Goal: Task Accomplishment & Management: Complete application form

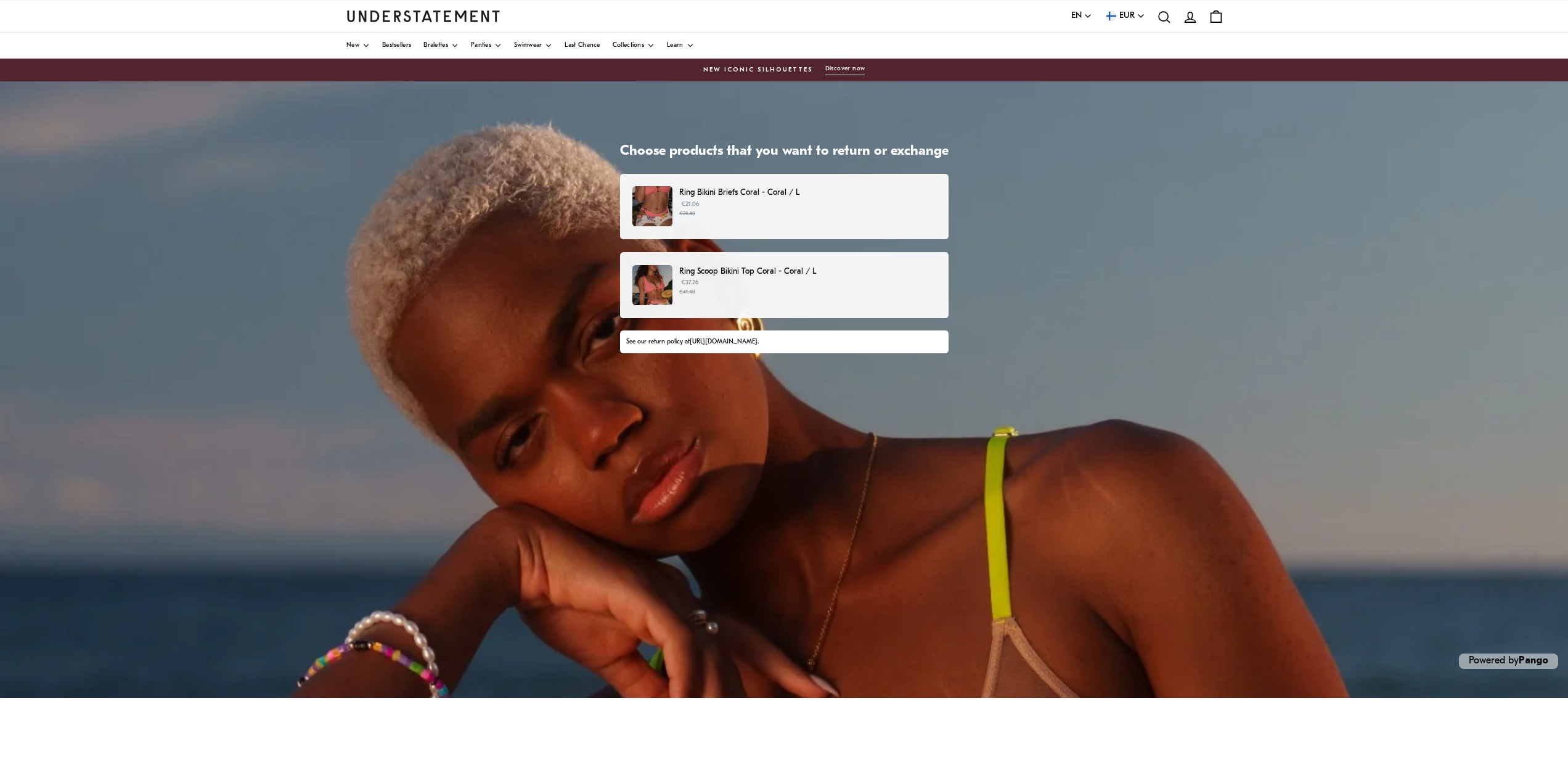
click at [788, 195] on p "Ring Bikini Briefs Coral - Coral / L" at bounding box center [808, 193] width 257 height 13
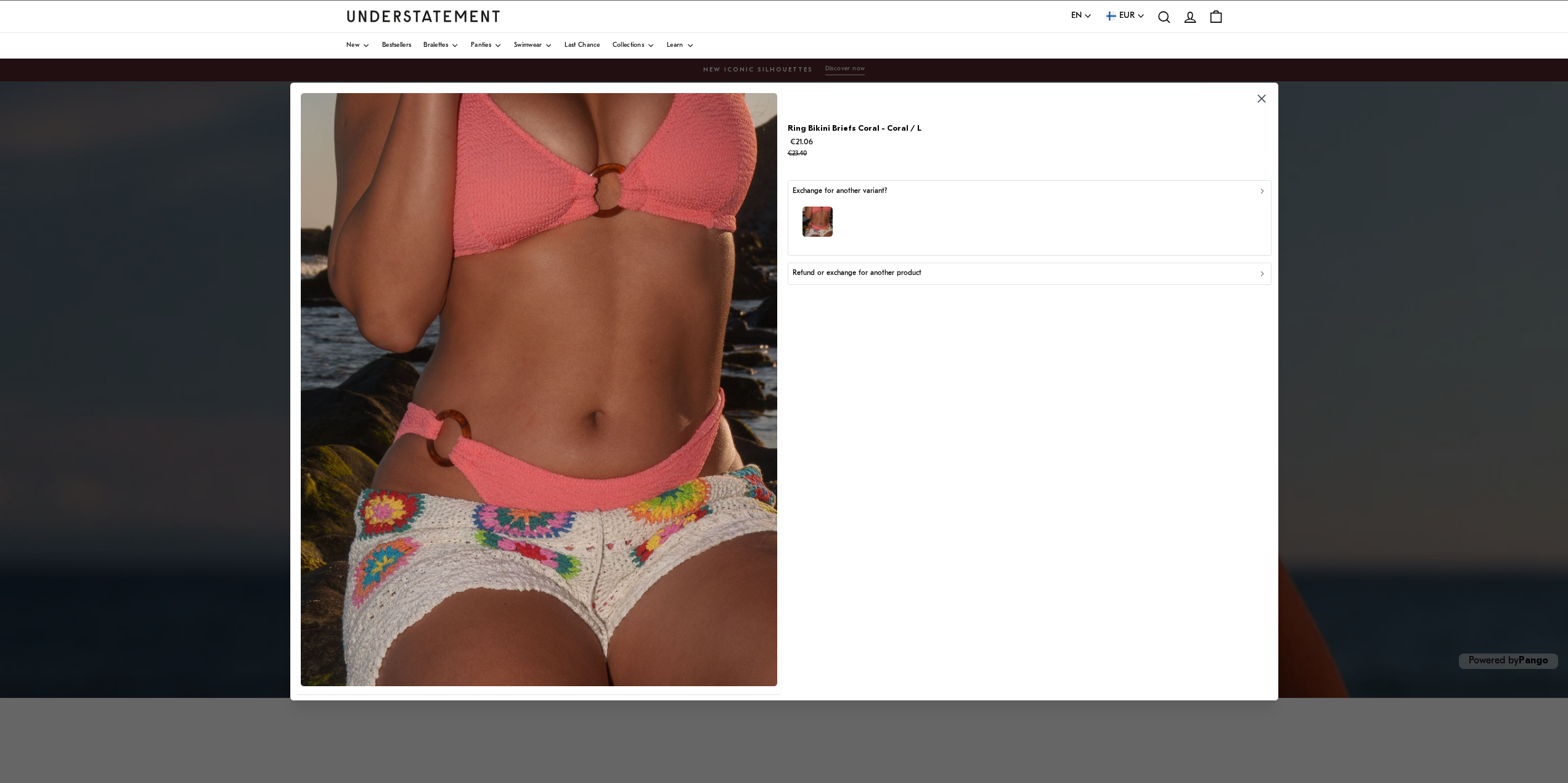
click at [1187, 271] on div "Refund or exchange for another product" at bounding box center [1029, 273] width 473 height 12
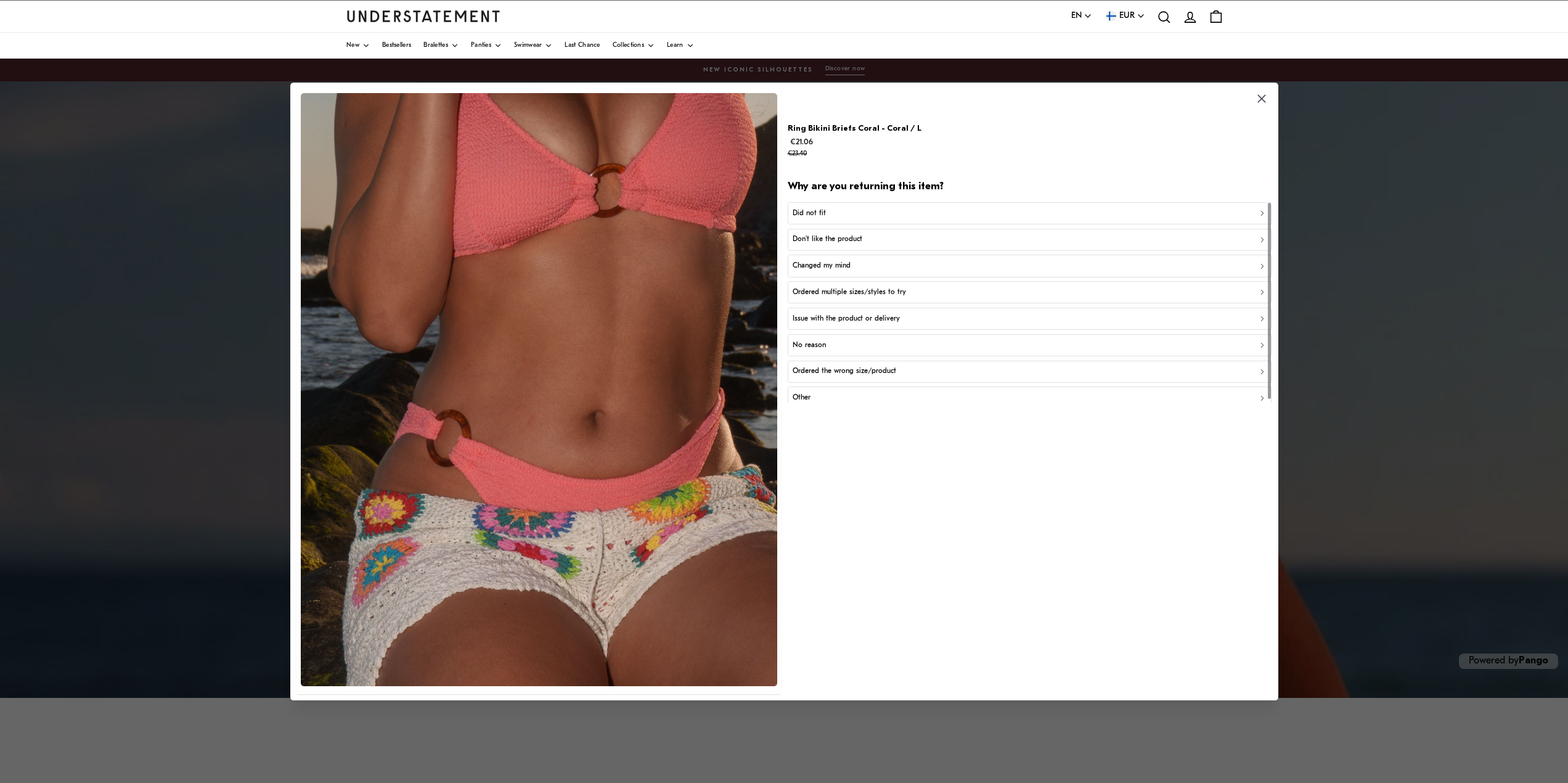
click at [1026, 212] on div "Did not fit" at bounding box center [1029, 213] width 473 height 12
click at [891, 263] on div "Did not fit for other reasons" at bounding box center [1029, 266] width 473 height 12
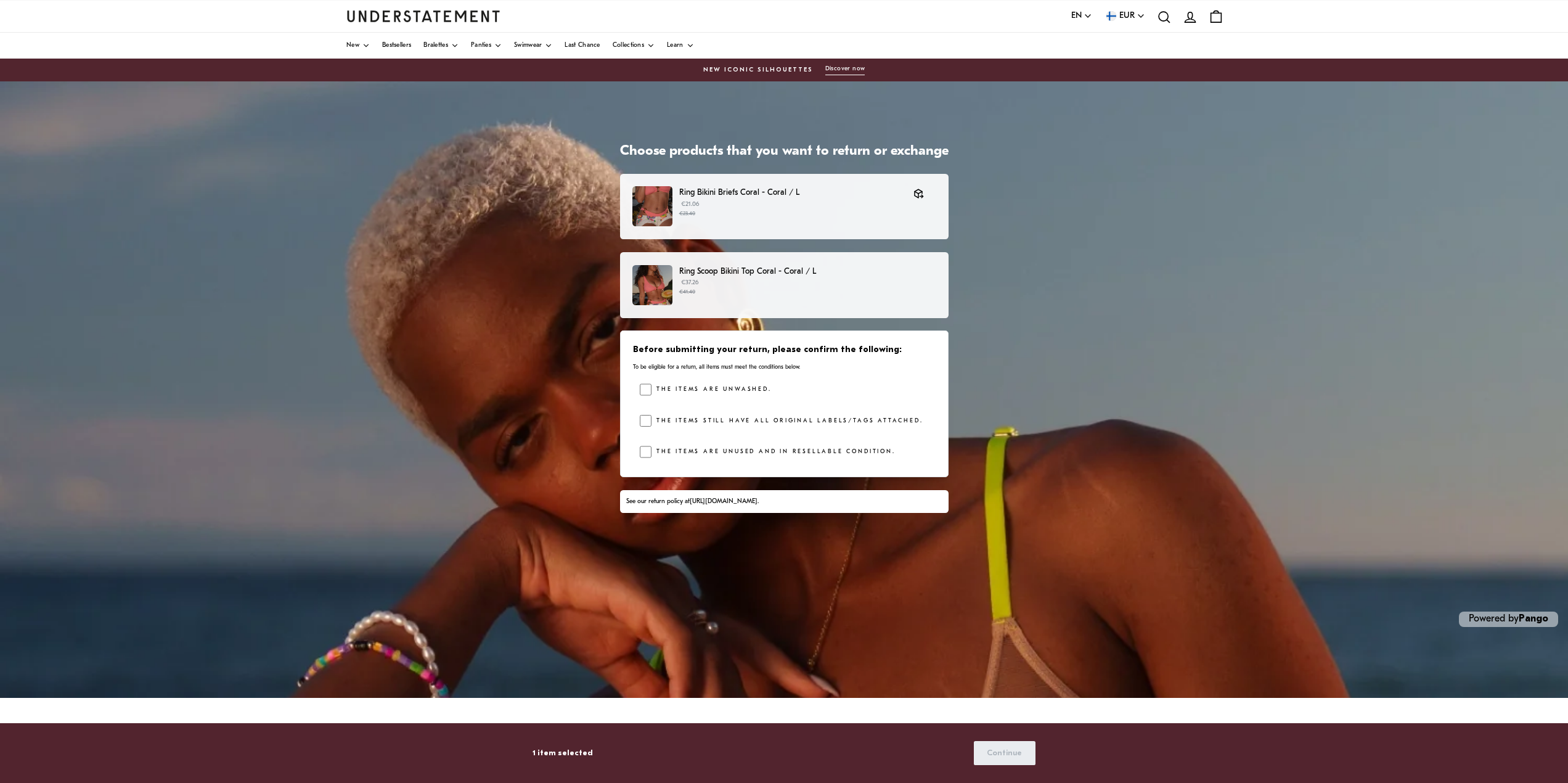
click at [889, 283] on p "€37.26 €41.40" at bounding box center [808, 287] width 257 height 19
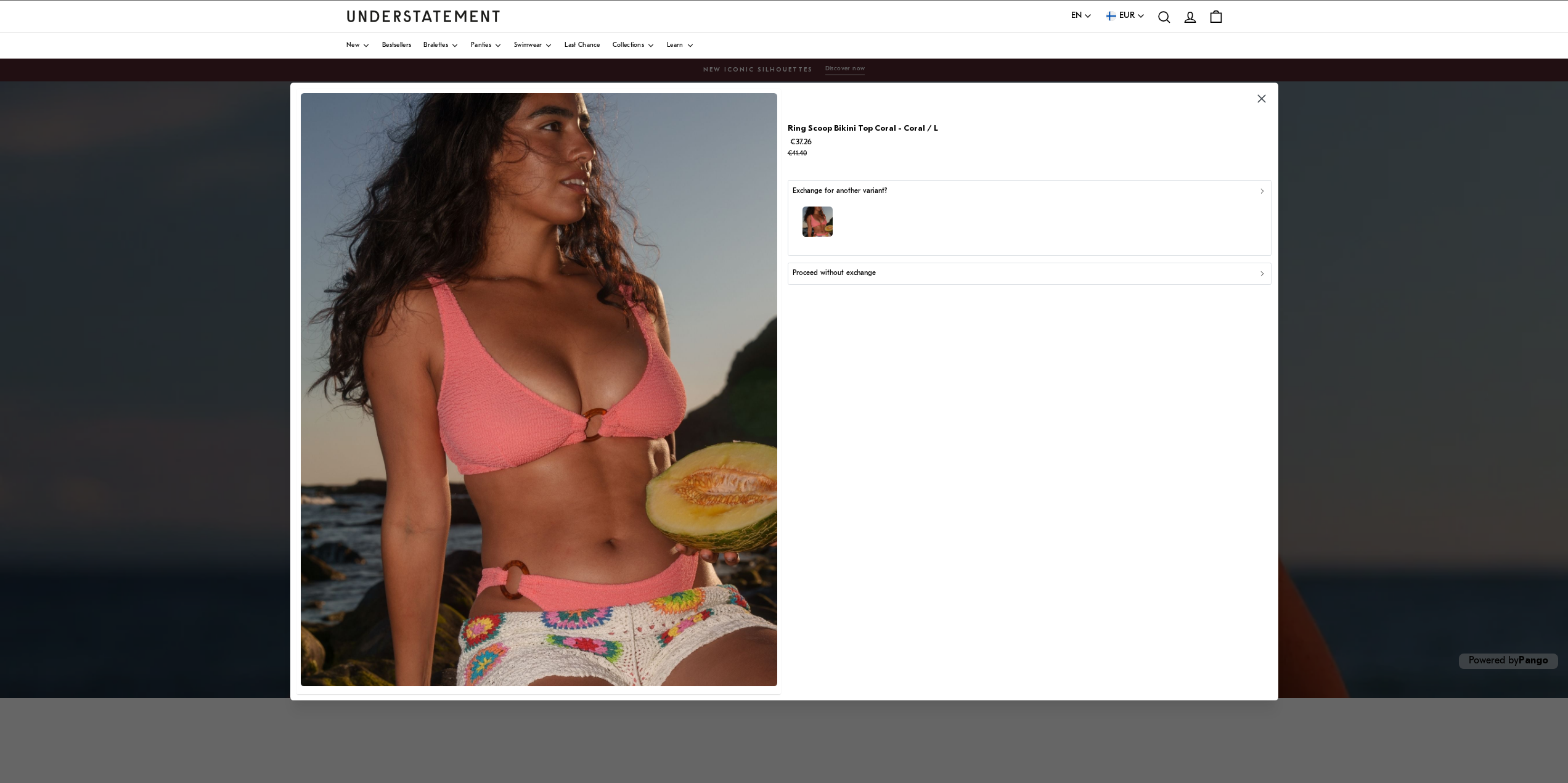
click at [895, 273] on div "Proceed without exchange" at bounding box center [1029, 273] width 473 height 12
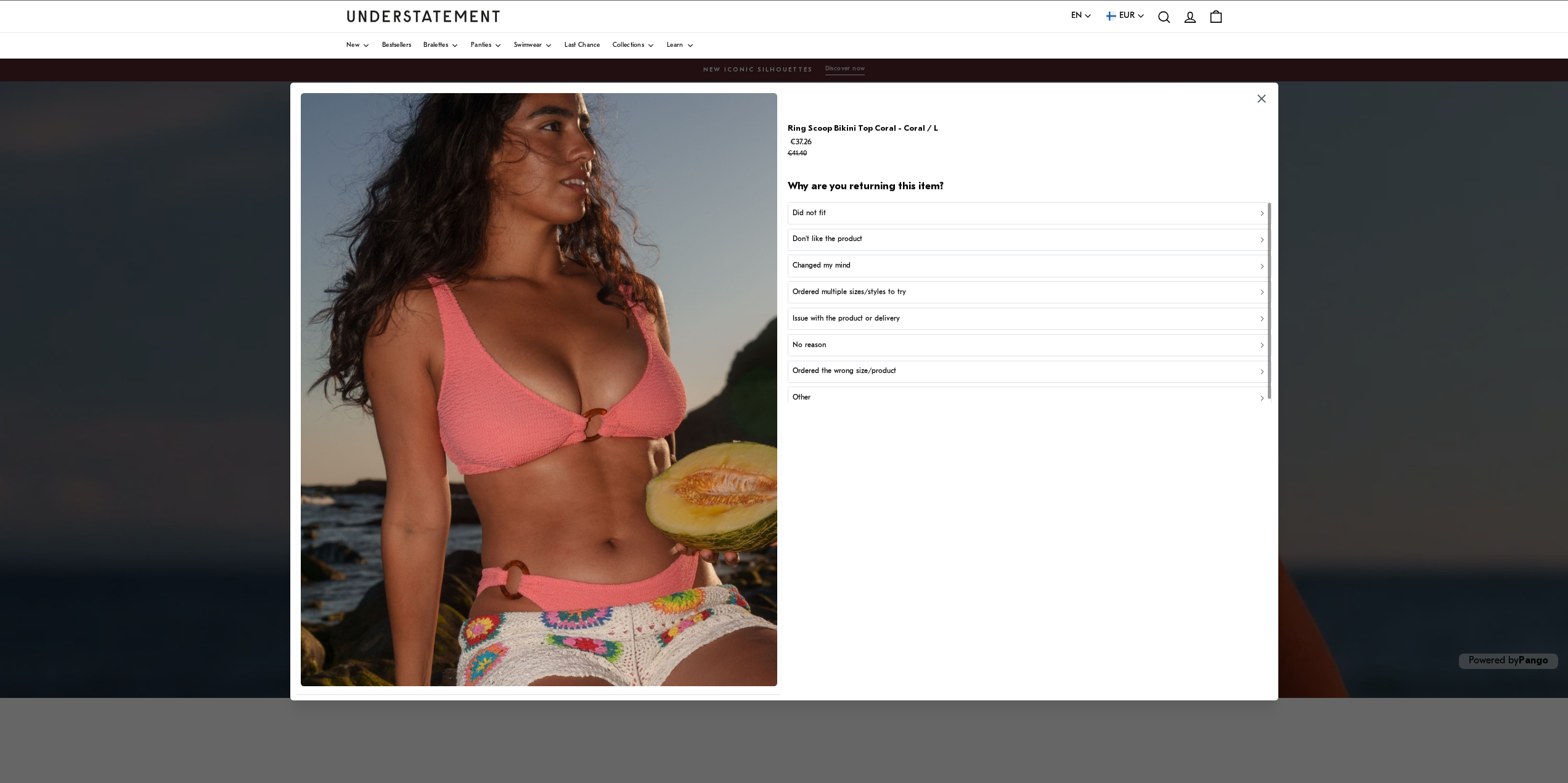
click at [868, 216] on div "Did not fit" at bounding box center [1029, 213] width 473 height 12
click at [874, 262] on p "Did not fit for other reasons" at bounding box center [837, 266] width 91 height 12
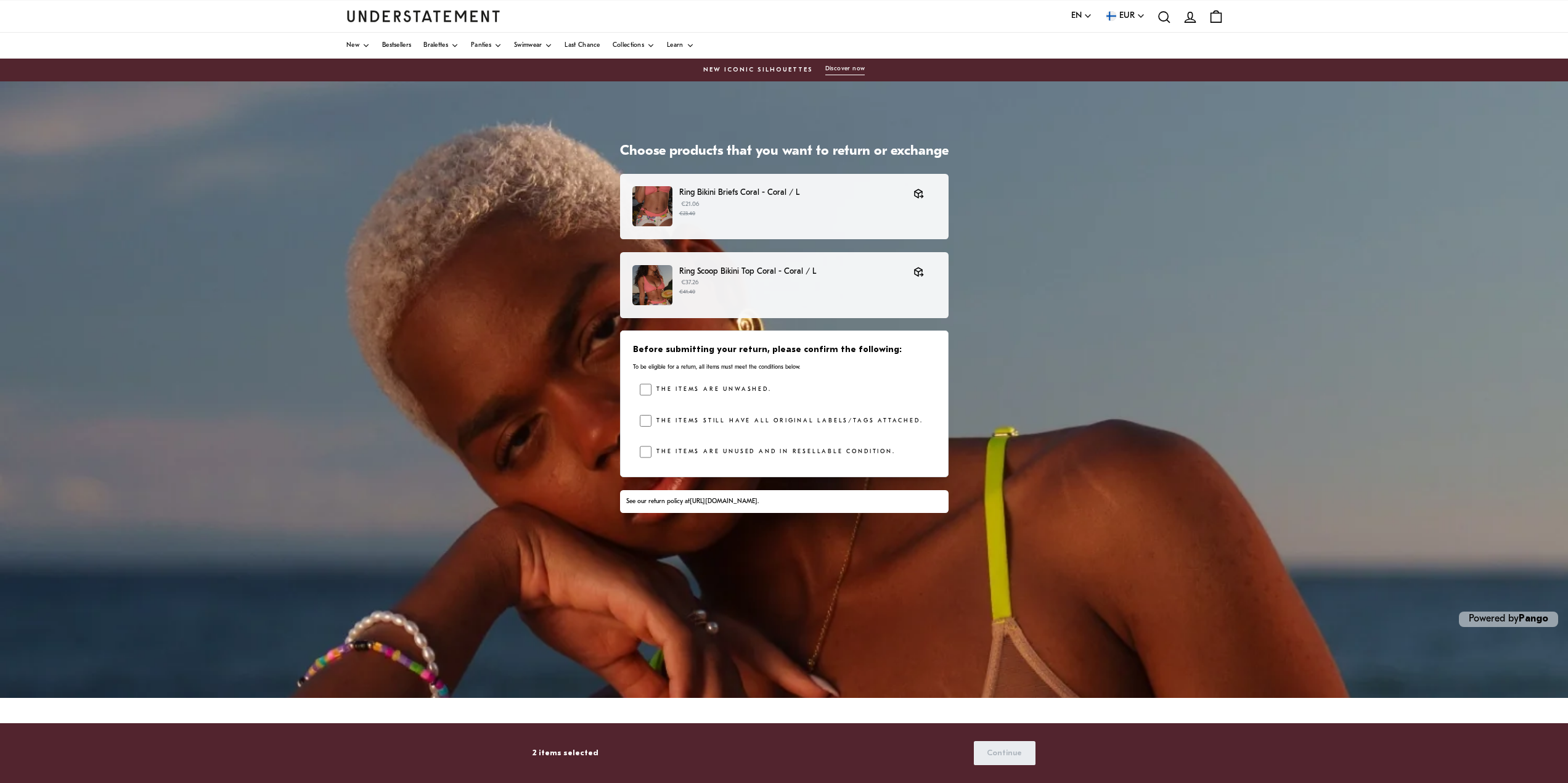
click at [645, 418] on div at bounding box center [645, 420] width 12 height 12
click at [1005, 750] on span "Continue" at bounding box center [1004, 753] width 35 height 22
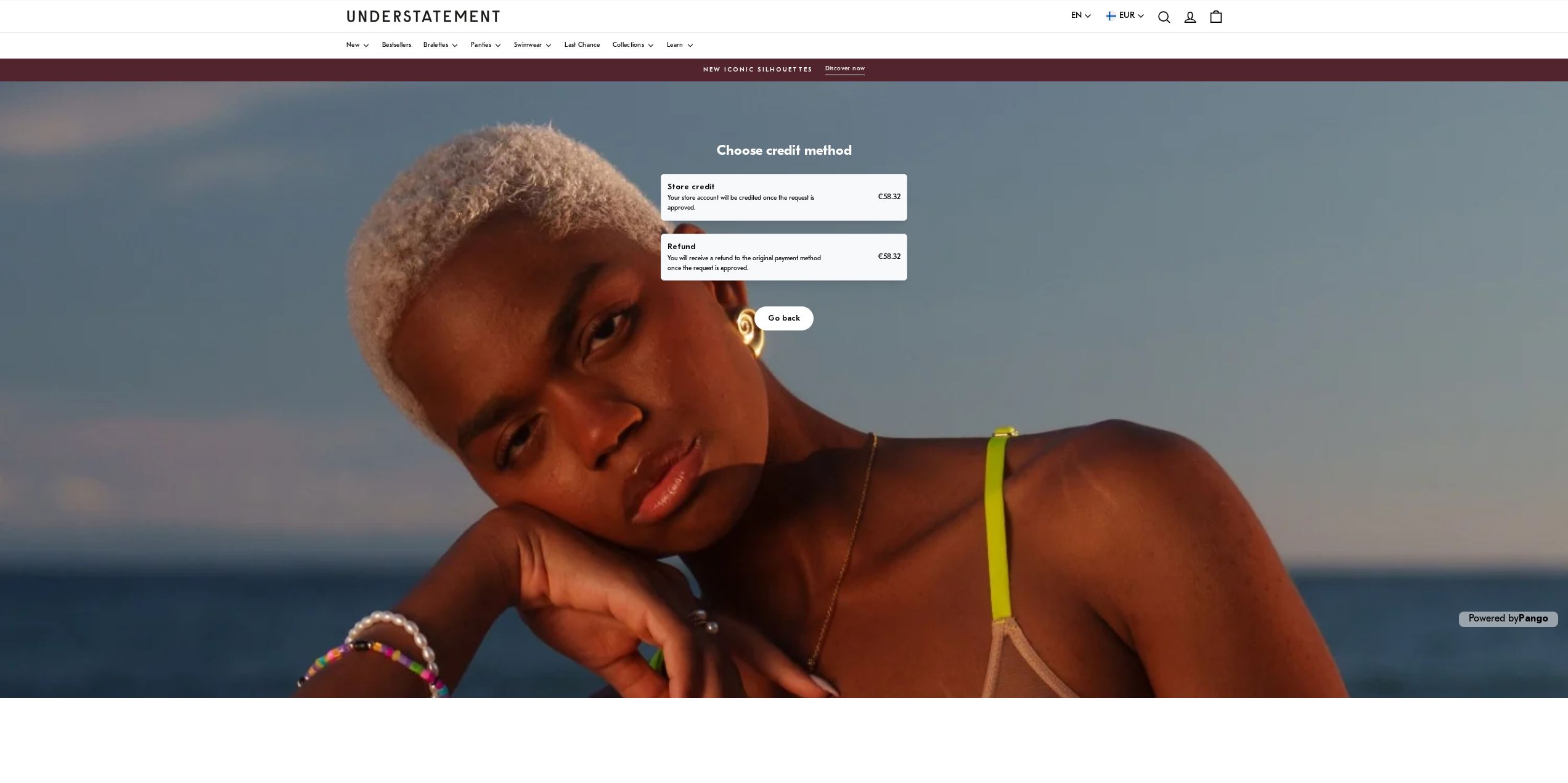
click at [824, 264] on p "You will receive a refund to the original payment method once the request is ap…" at bounding box center [747, 263] width 158 height 20
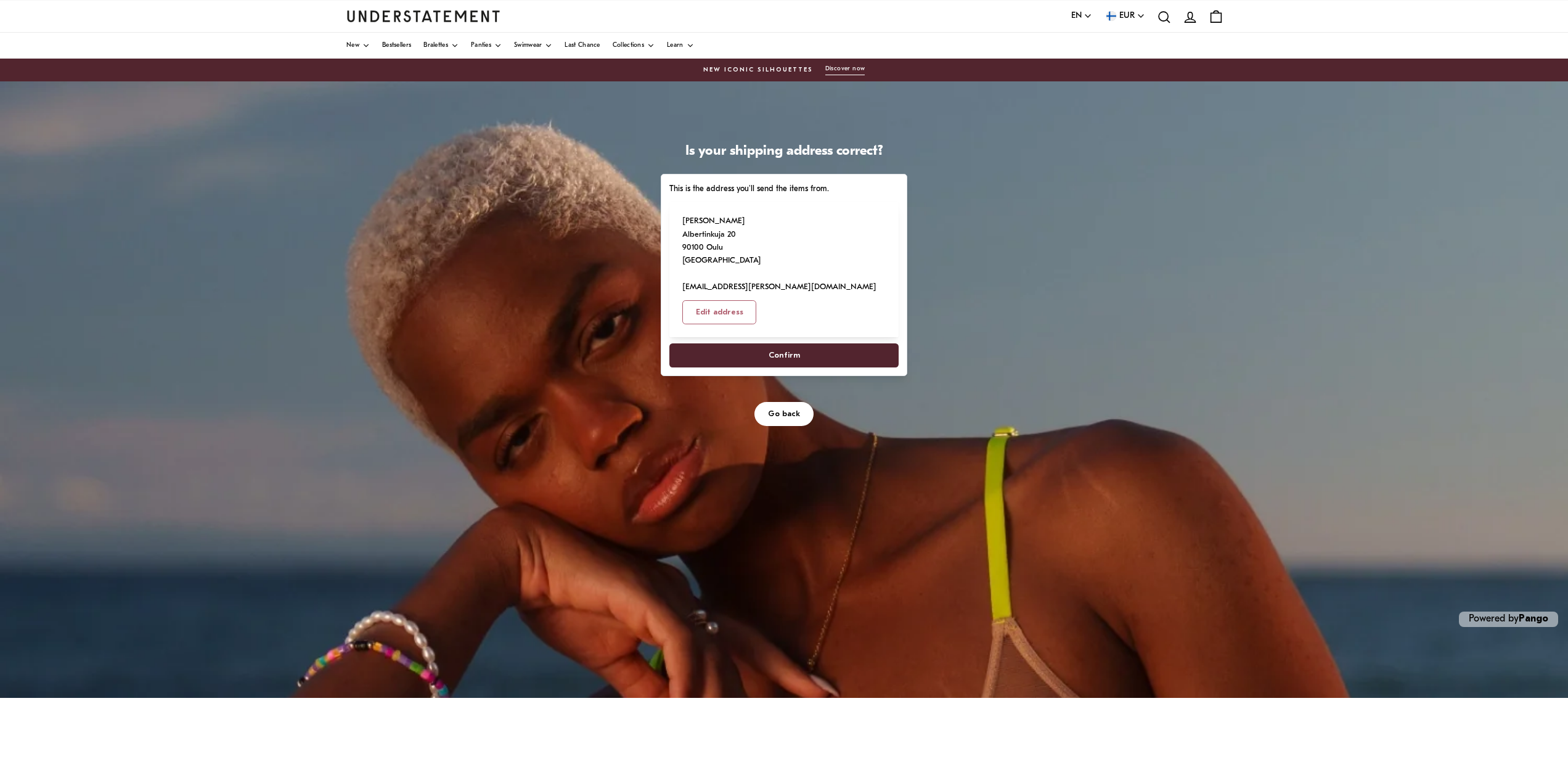
click at [800, 344] on span "Confirm" at bounding box center [784, 355] width 202 height 22
select select "**"
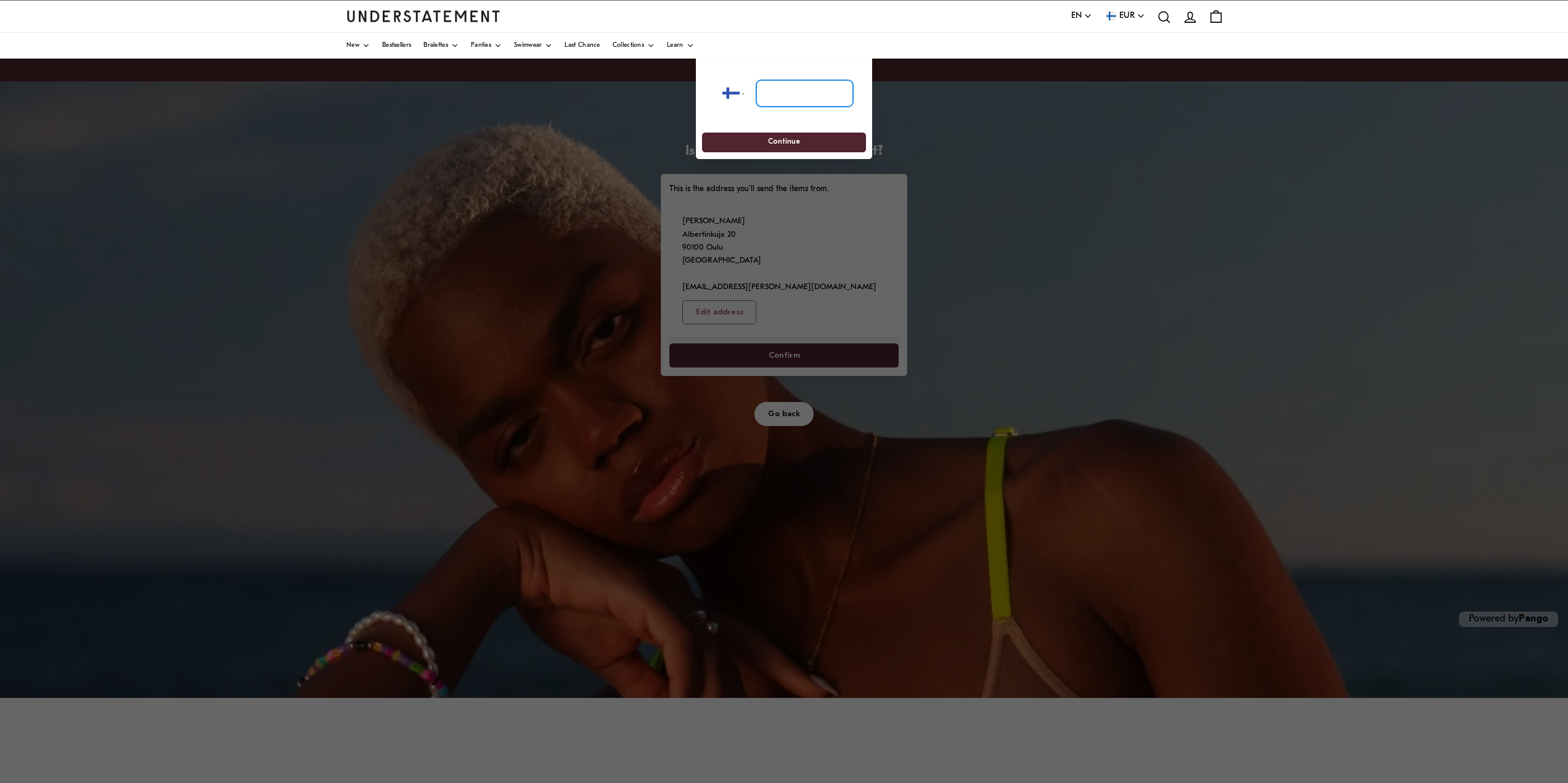
click at [797, 93] on input "tel" at bounding box center [804, 93] width 96 height 27
click at [787, 93] on input "tel" at bounding box center [804, 93] width 96 height 27
type input "*********"
click at [794, 138] on span "Continue" at bounding box center [784, 142] width 32 height 19
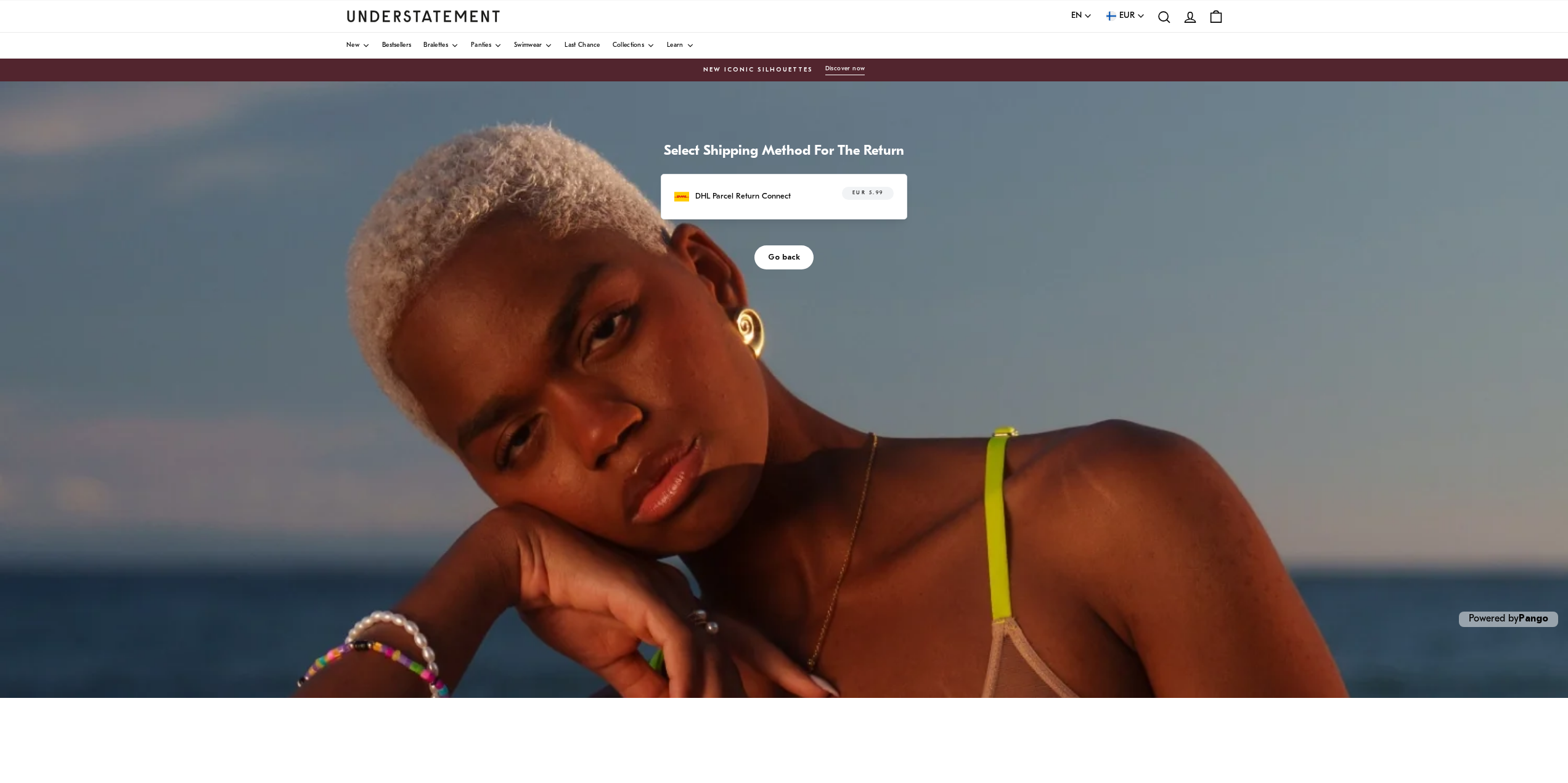
click at [801, 199] on div "DHL Parcel Return Connect EUR 5.99" at bounding box center [784, 196] width 220 height 19
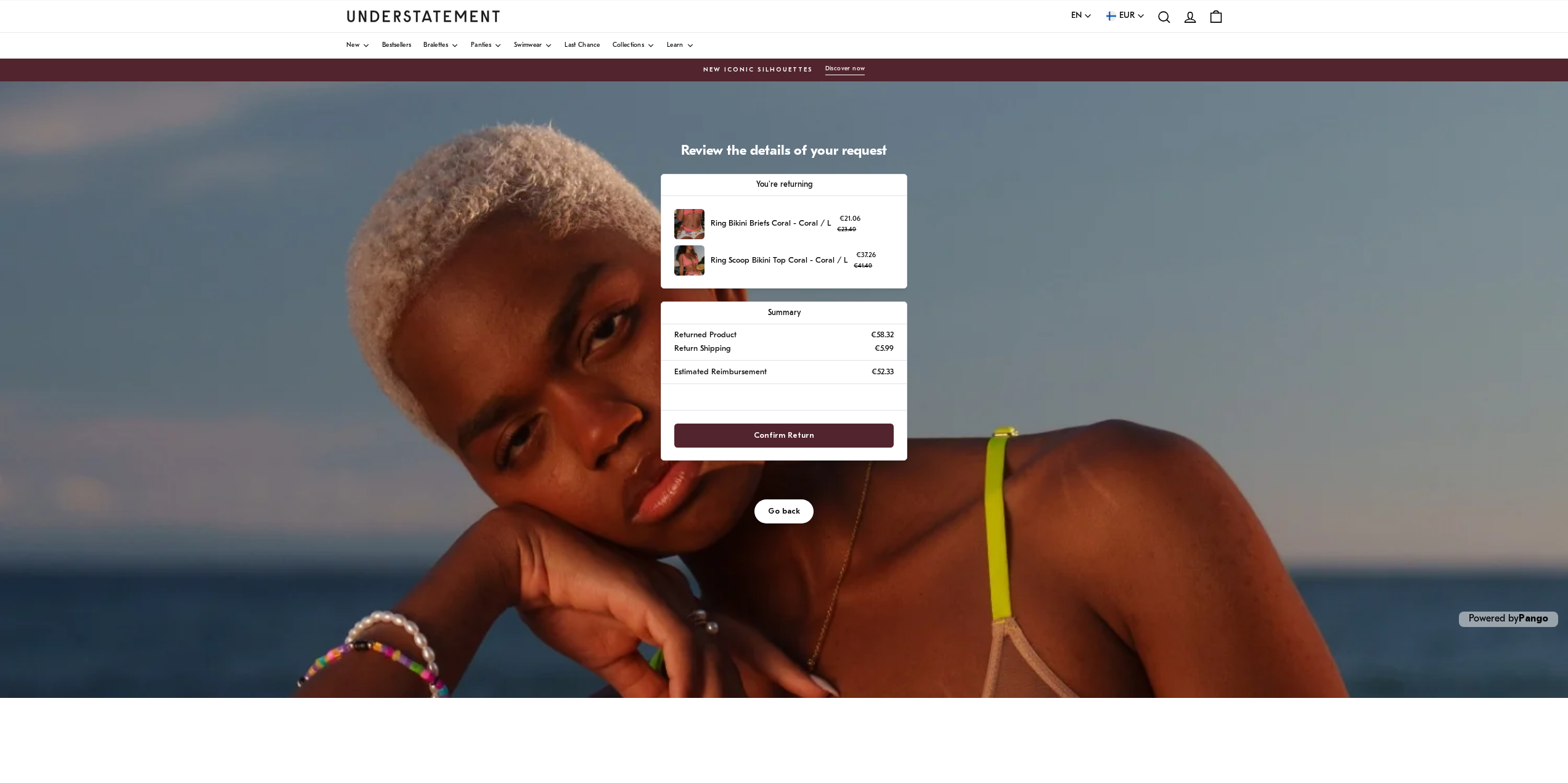
click at [792, 428] on span "Confirm Return" at bounding box center [784, 435] width 60 height 22
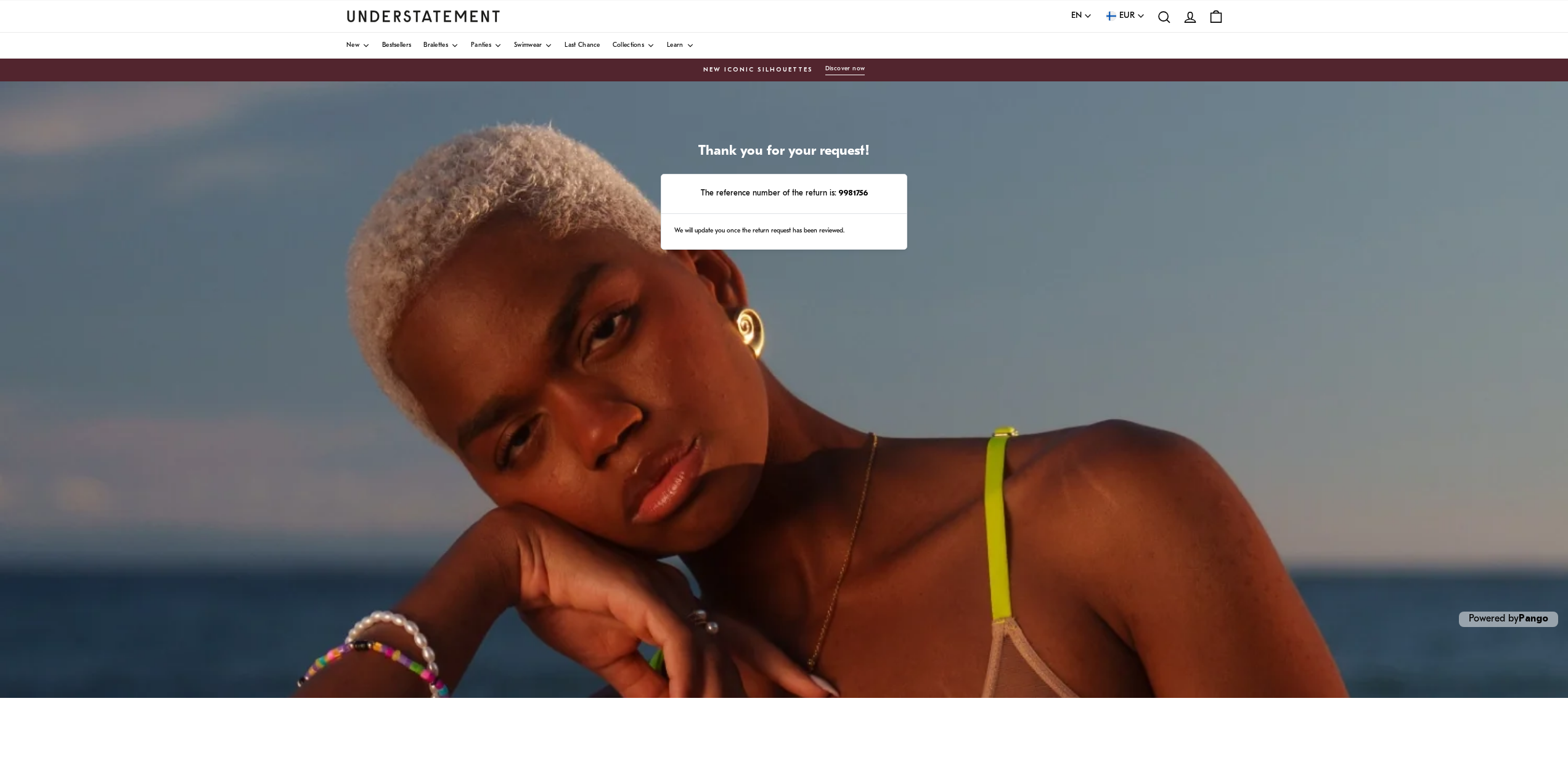
click at [792, 196] on p "The reference number of the return is: 9981756" at bounding box center [784, 194] width 220 height 13
